Goal: Navigation & Orientation: Find specific page/section

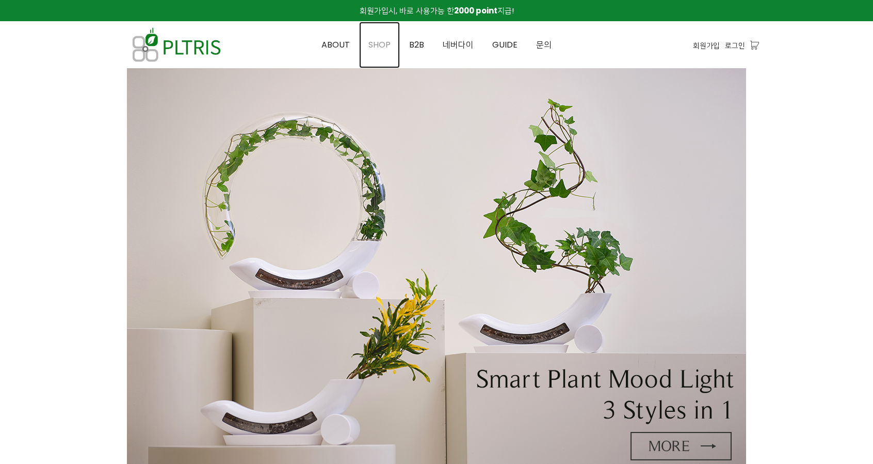
click at [384, 47] on span "SHOP" at bounding box center [380, 45] width 22 height 12
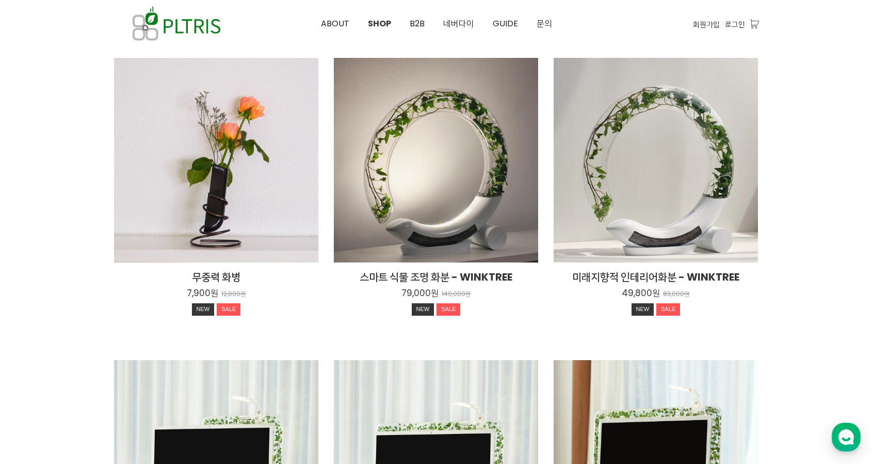
scroll to position [258, 0]
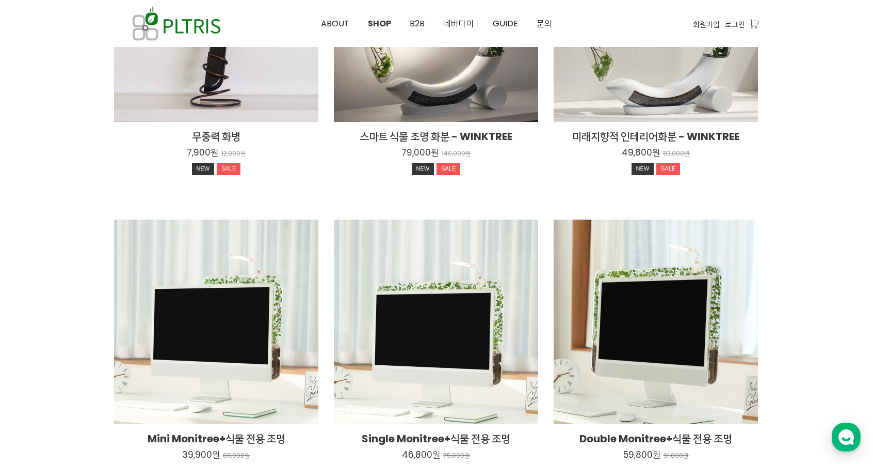
click at [805, 143] on div at bounding box center [436, 344] width 873 height 1069
